Goal: Book appointment/travel/reservation

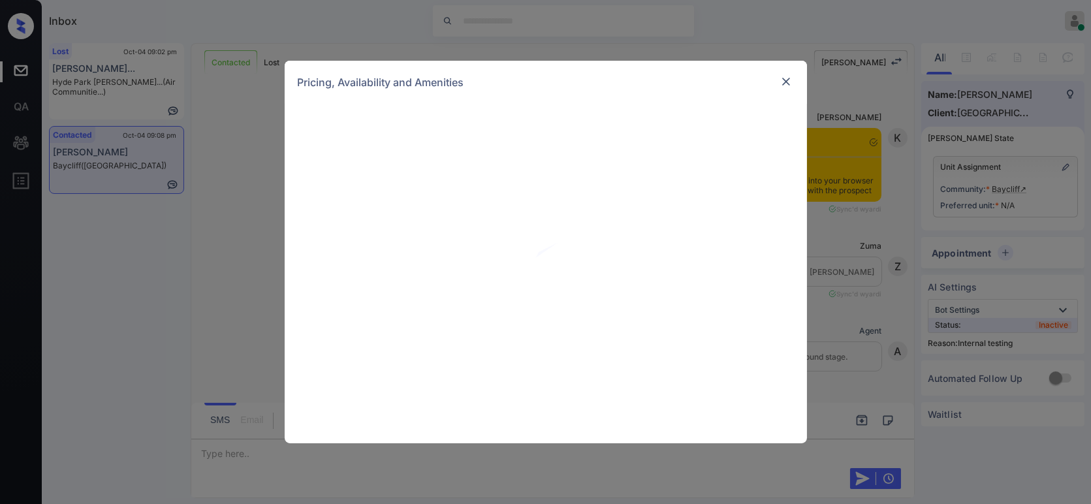
scroll to position [3030, 0]
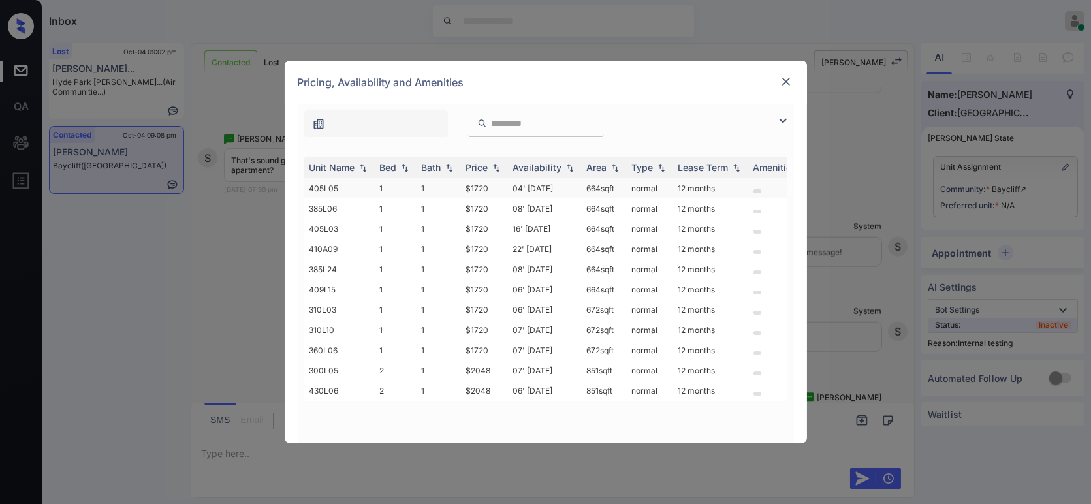
click at [483, 183] on td "$1720" at bounding box center [484, 188] width 47 height 20
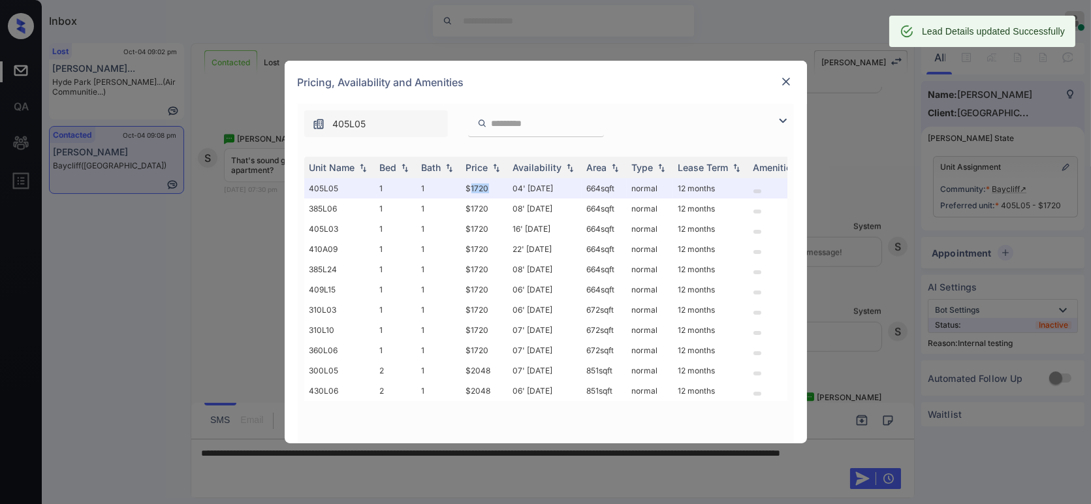
click at [783, 85] on img at bounding box center [785, 81] width 13 height 13
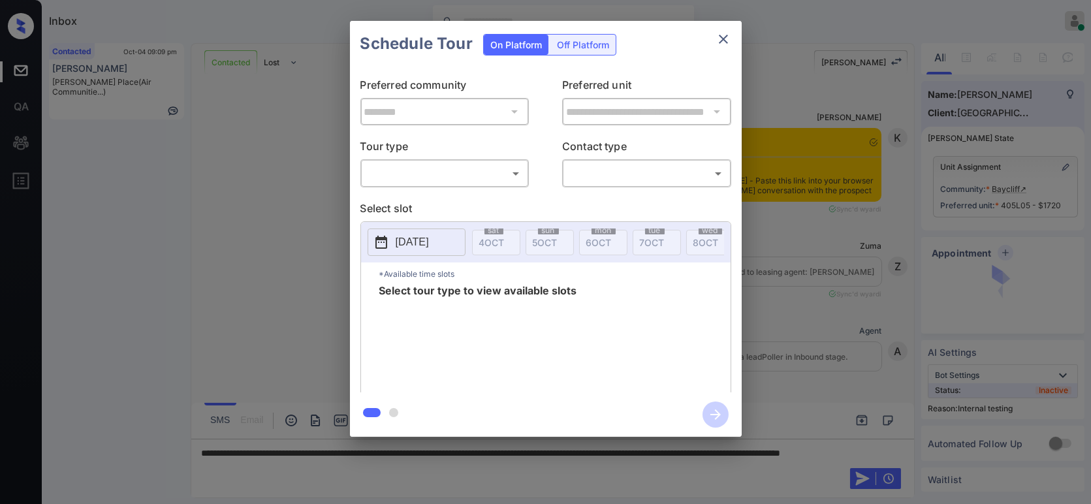
scroll to position [5413, 0]
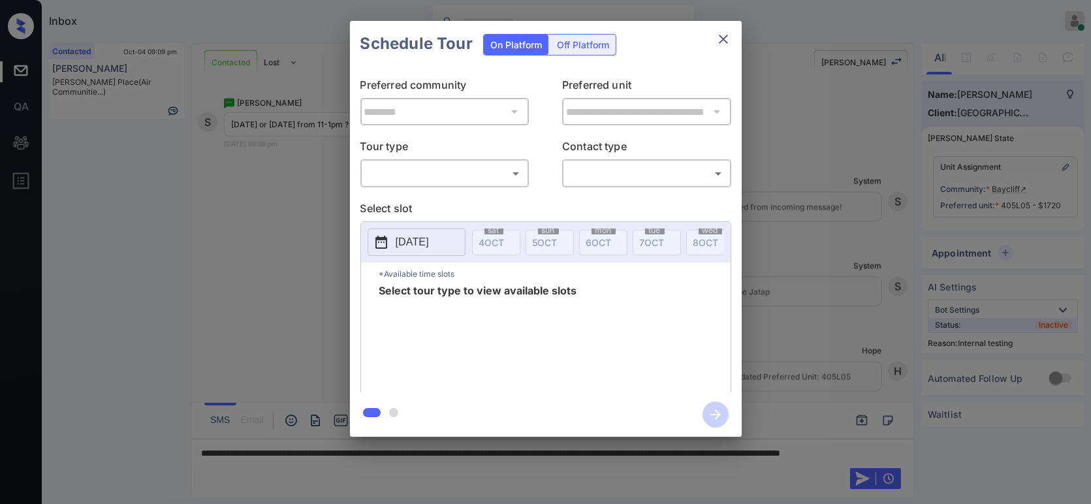
drag, startPoint x: 458, startPoint y: 187, endPoint x: 465, endPoint y: 181, distance: 9.3
click at [465, 181] on div "​ ​" at bounding box center [444, 173] width 169 height 28
click at [465, 181] on body "Inbox Hope Jatap Online Set yourself offline Set yourself on break Profile Swit…" at bounding box center [545, 252] width 1091 height 504
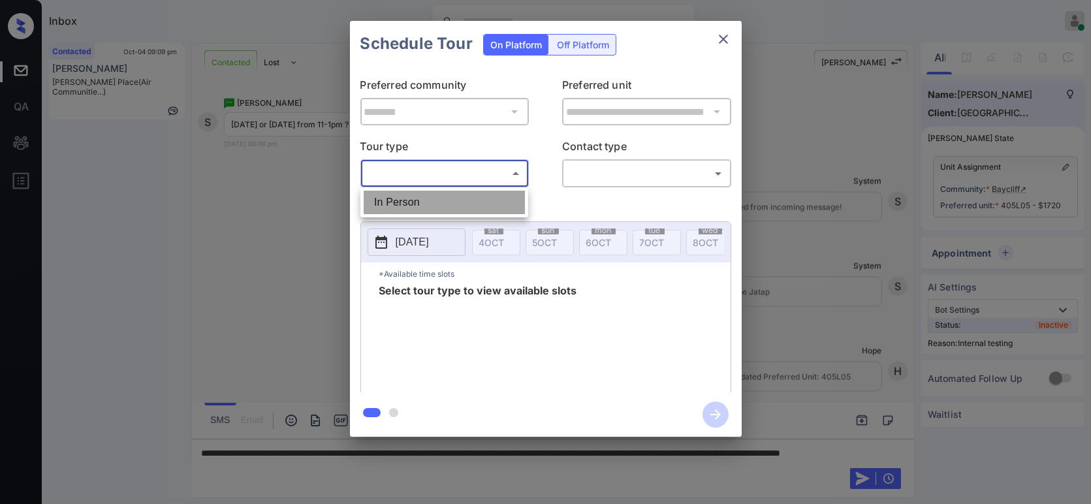
click at [458, 200] on li "In Person" at bounding box center [444, 202] width 161 height 23
type input "********"
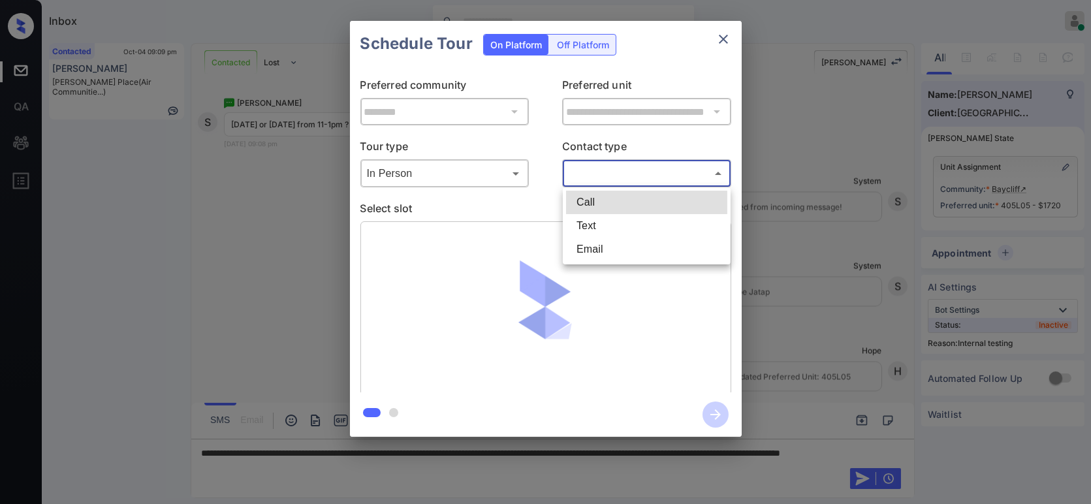
click at [606, 168] on body "Inbox Hope Jatap Online Set yourself offline Set yourself on break Profile Swit…" at bounding box center [545, 252] width 1091 height 504
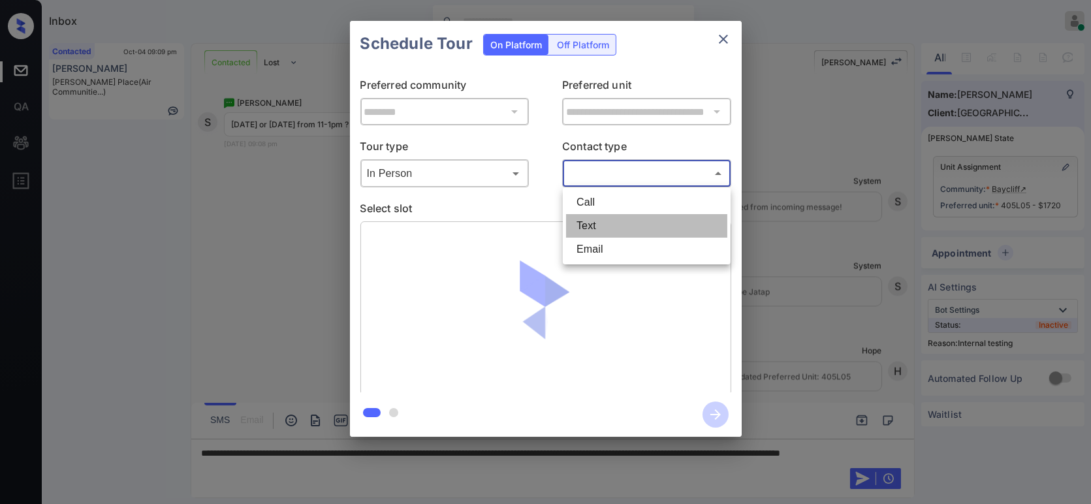
click at [606, 228] on li "Text" at bounding box center [646, 225] width 161 height 23
type input "****"
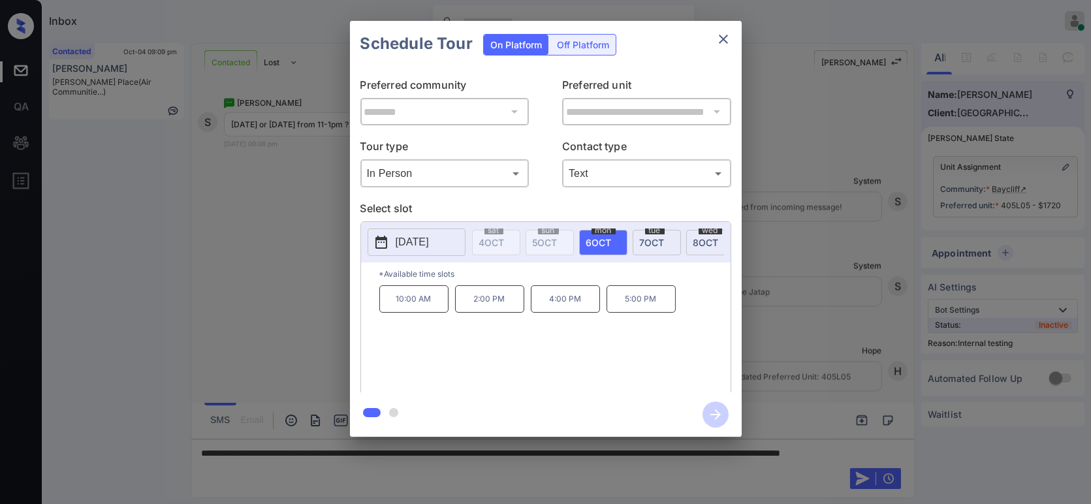
click at [645, 241] on span "7 OCT" at bounding box center [652, 242] width 25 height 11
click at [511, 307] on p "11:00 AM" at bounding box center [489, 298] width 69 height 27
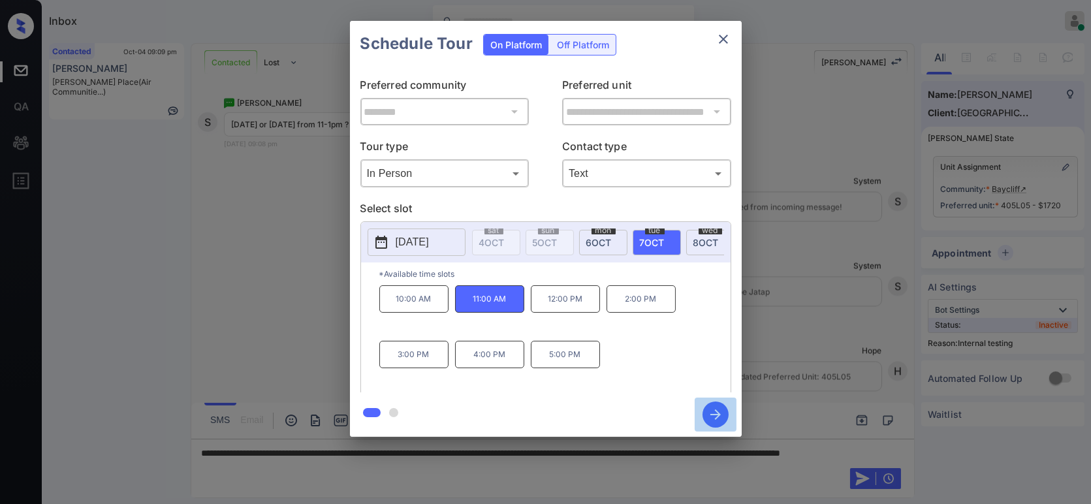
click at [717, 412] on icon "button" at bounding box center [715, 414] width 10 height 10
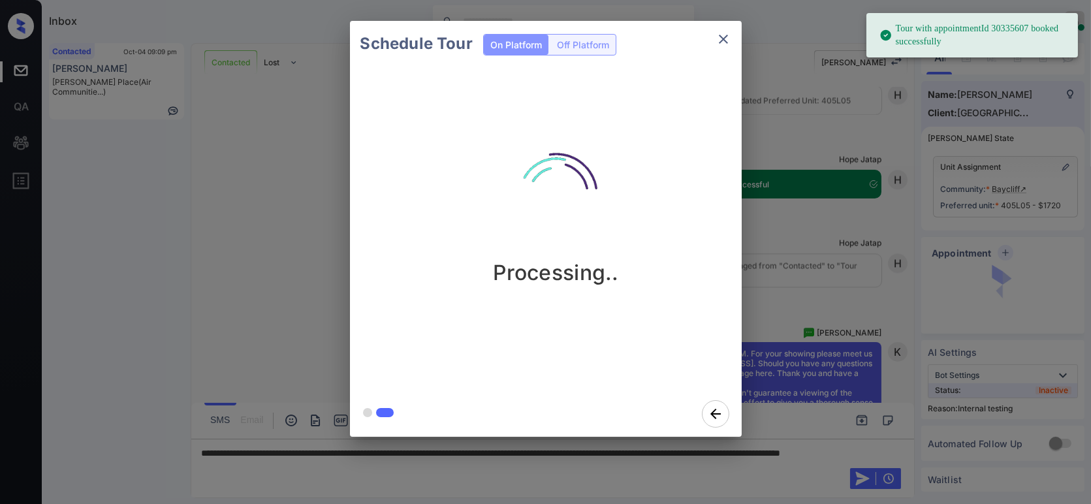
scroll to position [5717, 0]
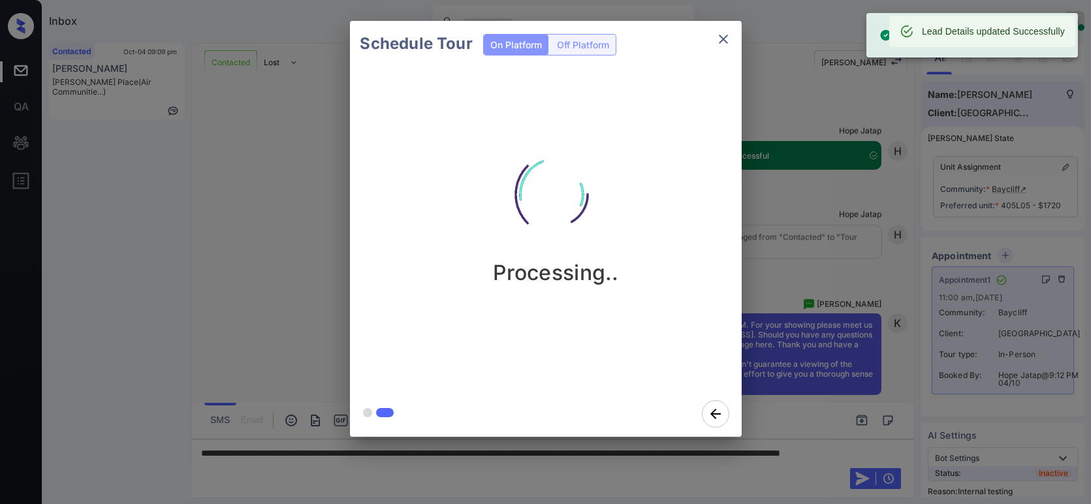
click at [782, 279] on div "Schedule Tour On Platform Off Platform Processing.." at bounding box center [545, 229] width 1091 height 458
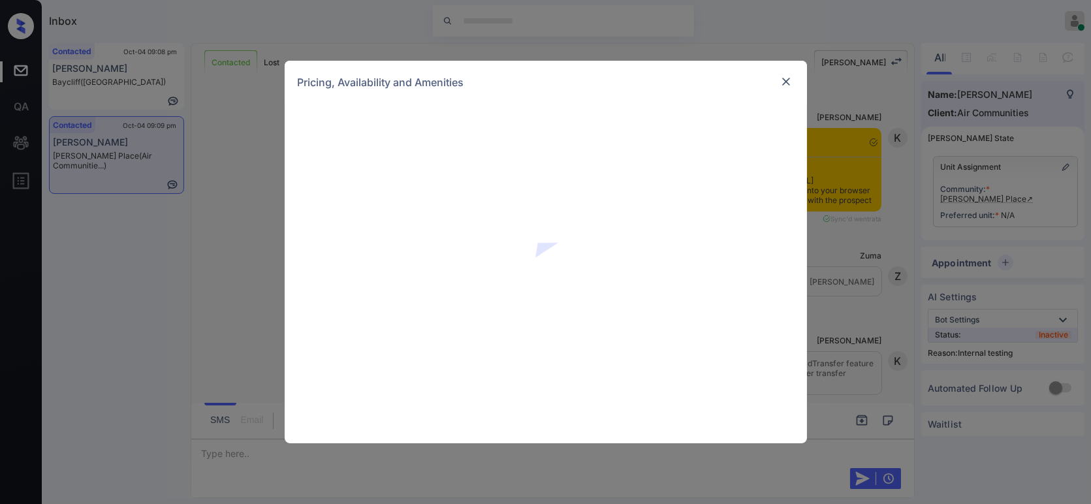
scroll to position [3708, 0]
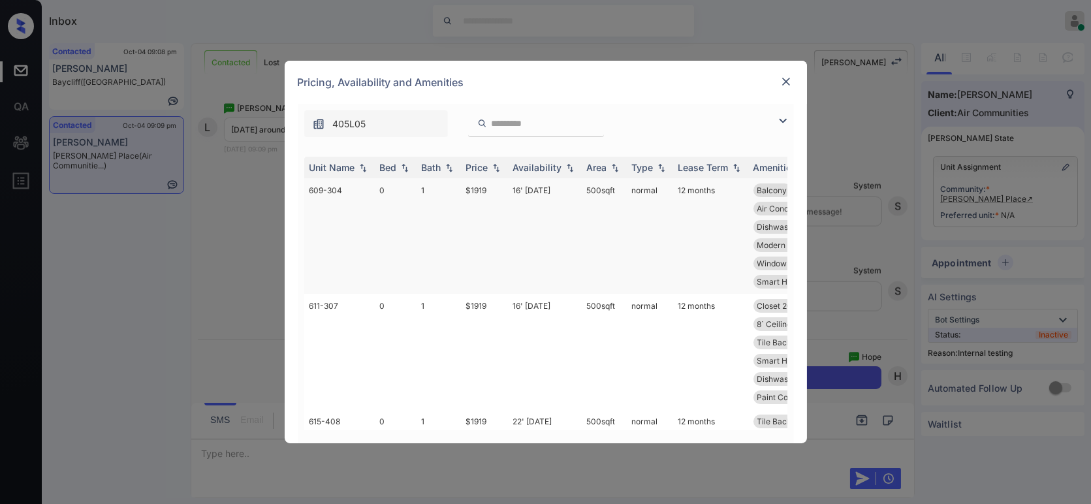
click at [483, 187] on td "$1919" at bounding box center [484, 236] width 47 height 116
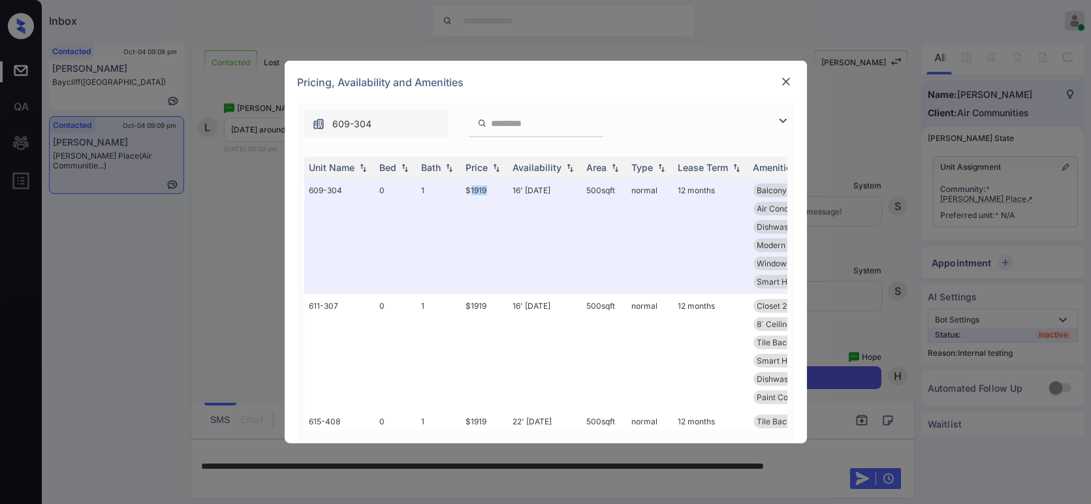
click at [785, 82] on img at bounding box center [785, 81] width 13 height 13
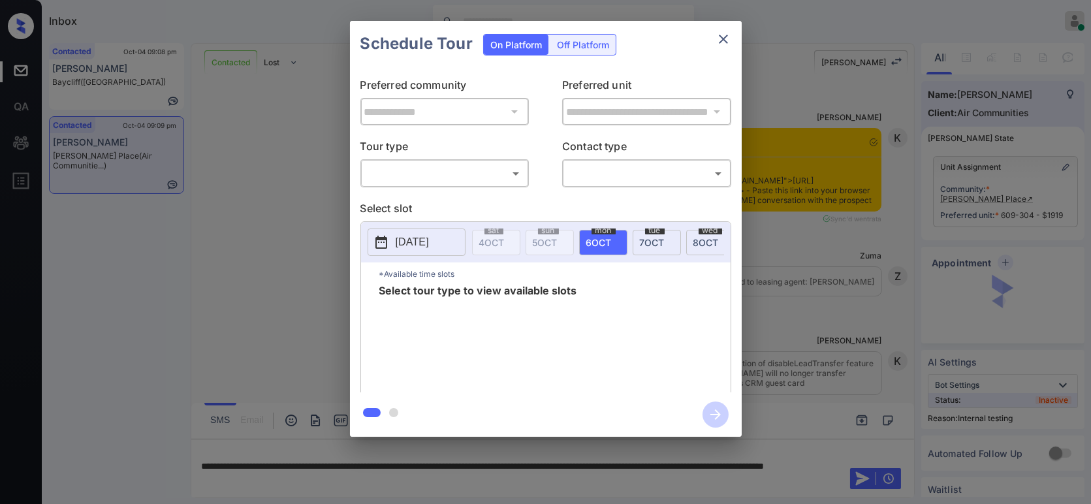
scroll to position [3708, 0]
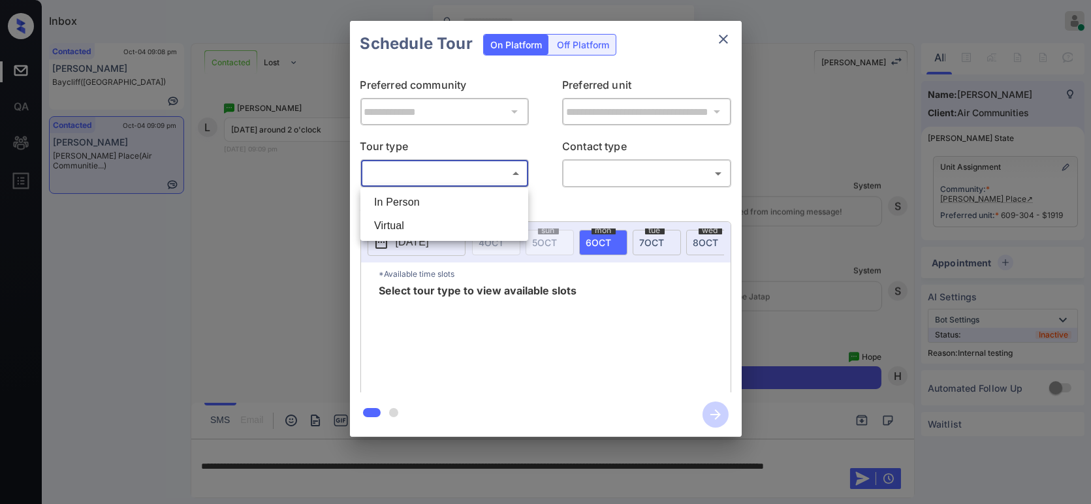
click at [483, 164] on body "Inbox Hope Jatap Online Set yourself offline Set yourself on break Profile Swit…" at bounding box center [545, 252] width 1091 height 504
click at [453, 198] on li "In Person" at bounding box center [444, 202] width 161 height 23
type input "********"
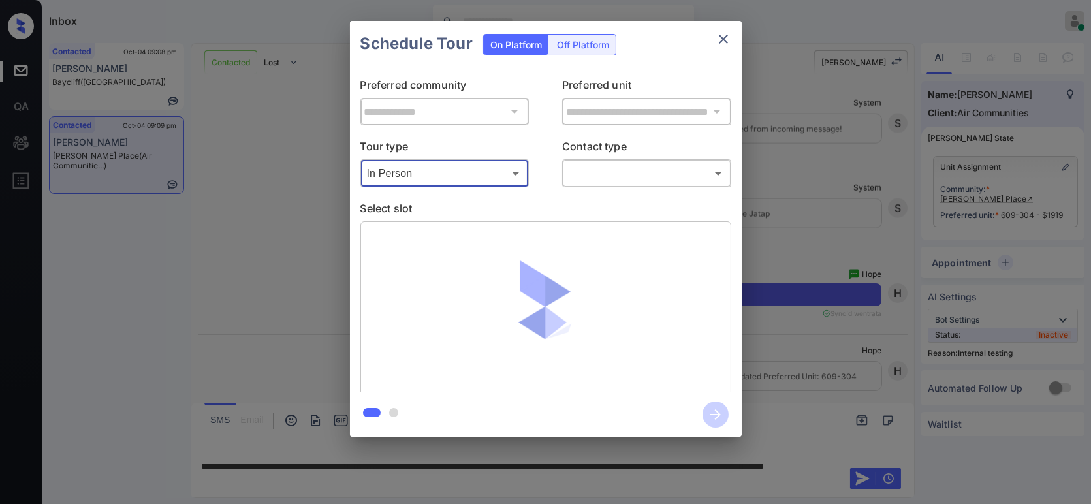
scroll to position [3793, 0]
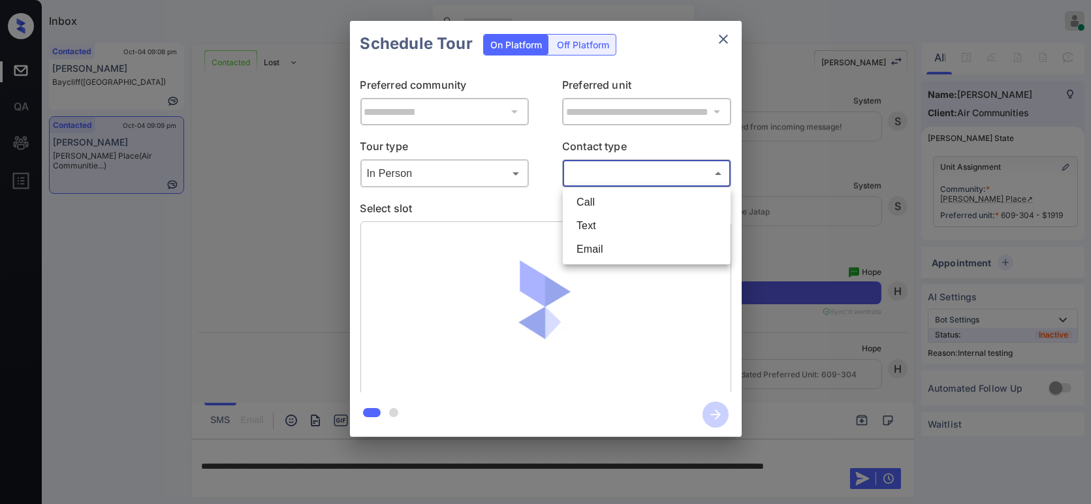
drag, startPoint x: 616, startPoint y: 172, endPoint x: 598, endPoint y: 228, distance: 58.2
click at [598, 228] on body "Inbox Hope Jatap Online Set yourself offline Set yourself on break Profile Swit…" at bounding box center [545, 252] width 1091 height 504
click at [598, 228] on li "Text" at bounding box center [646, 225] width 161 height 23
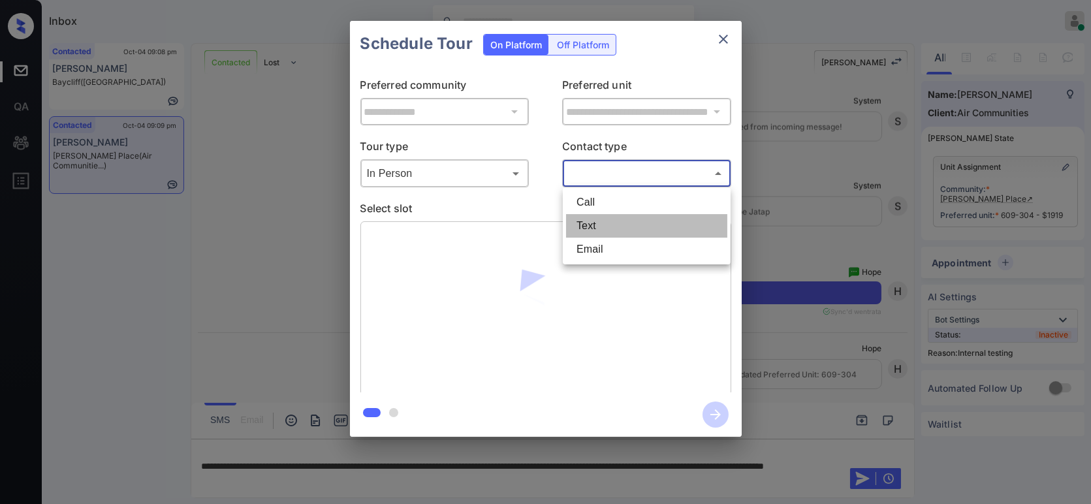
type input "****"
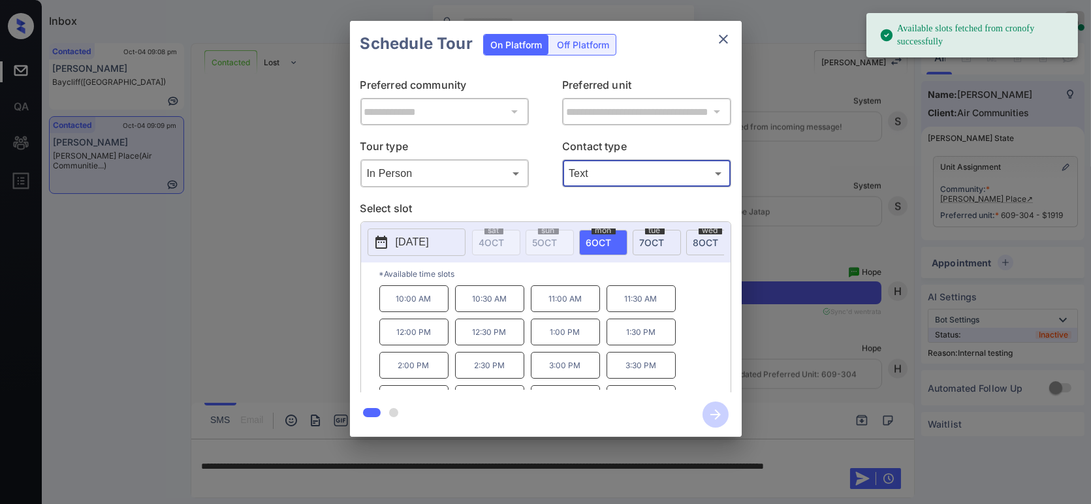
click at [707, 241] on span "8 OCT" at bounding box center [705, 242] width 25 height 11
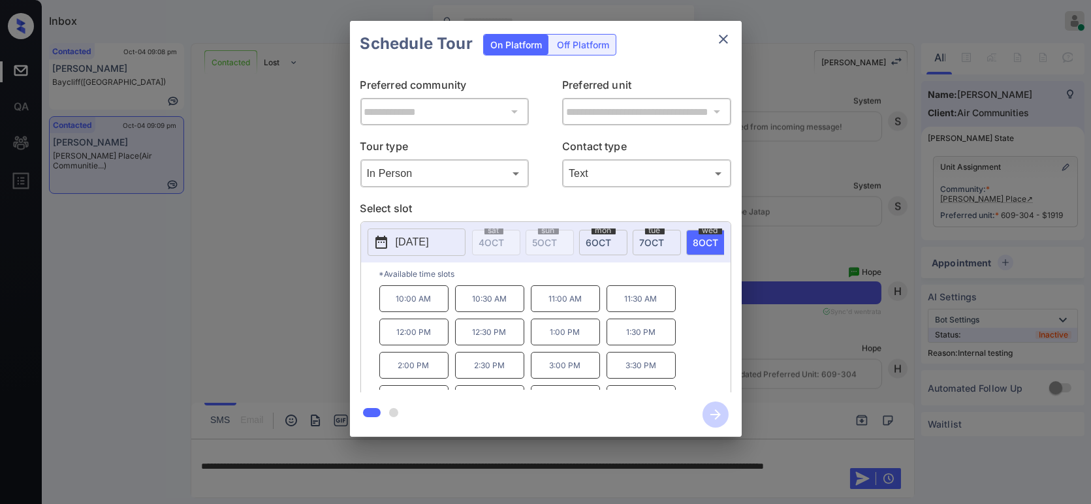
click at [433, 371] on p "2:00 PM" at bounding box center [413, 365] width 69 height 27
click at [718, 411] on icon "button" at bounding box center [715, 414] width 26 height 26
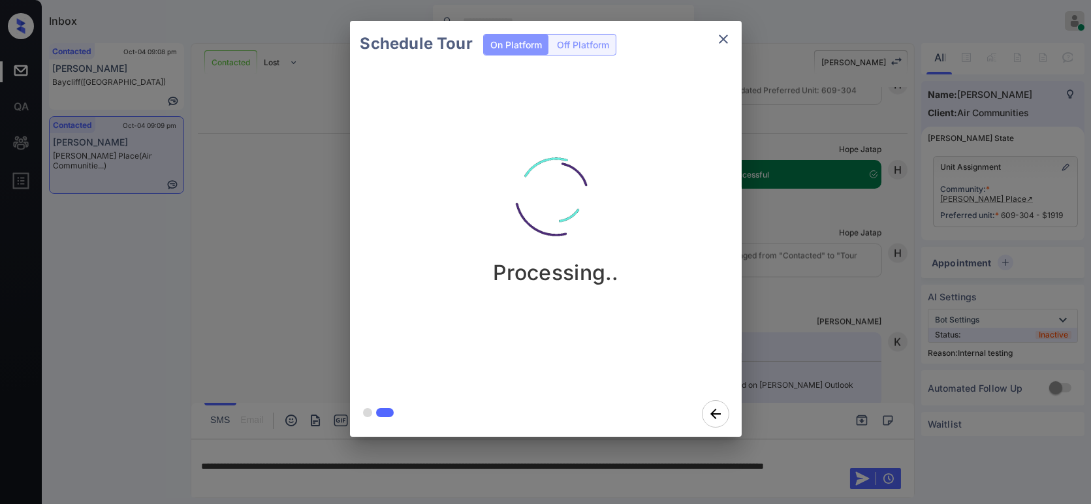
scroll to position [4093, 0]
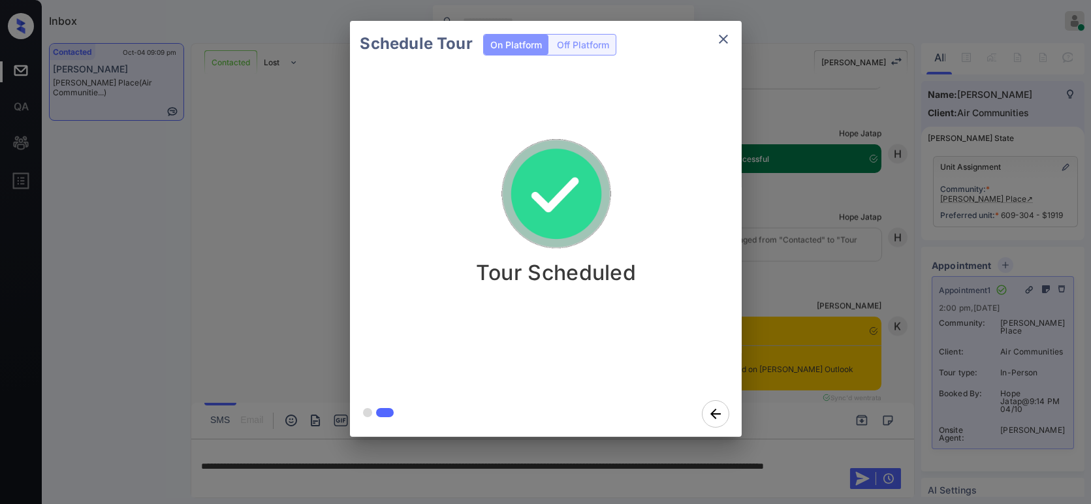
click at [872, 266] on div "Schedule Tour On Platform Off Platform Tour Scheduled" at bounding box center [545, 229] width 1091 height 458
